Goal: Share content: Share content

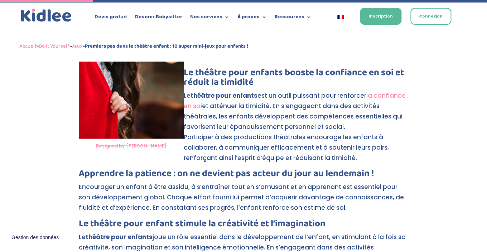
scroll to position [248, 0]
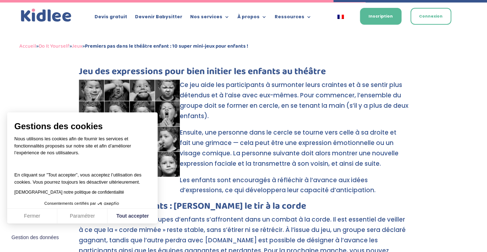
scroll to position [1539, 0]
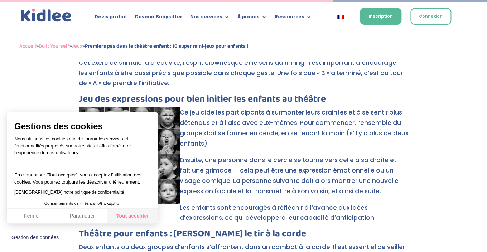
click at [123, 217] on button "Tout accepter" at bounding box center [132, 216] width 50 height 15
checkbox input "true"
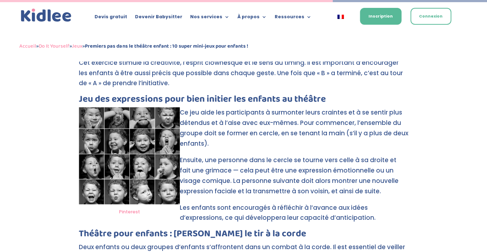
click at [139, 131] on img at bounding box center [129, 155] width 101 height 97
click at [127, 208] on link "Pinterest" at bounding box center [129, 211] width 21 height 7
